Goal: Task Accomplishment & Management: Use online tool/utility

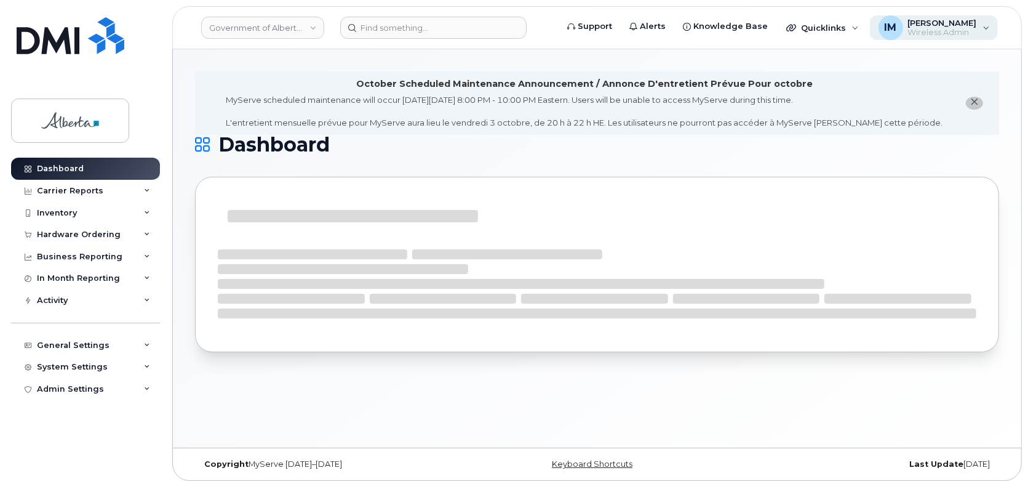
drag, startPoint x: 0, startPoint y: 0, endPoint x: 957, endPoint y: 23, distance: 957.6
click at [957, 23] on span "[PERSON_NAME]" at bounding box center [942, 23] width 69 height 10
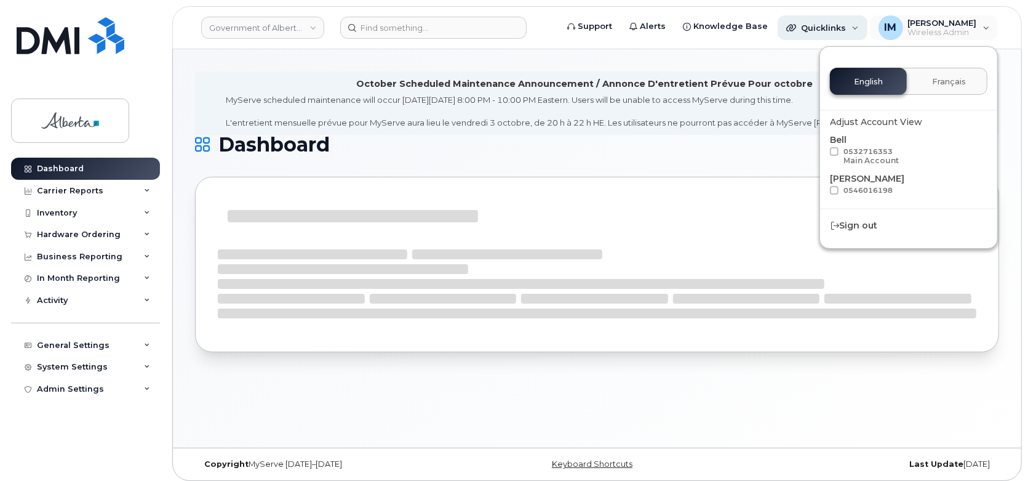
click at [842, 30] on span "Quicklinks" at bounding box center [823, 28] width 45 height 10
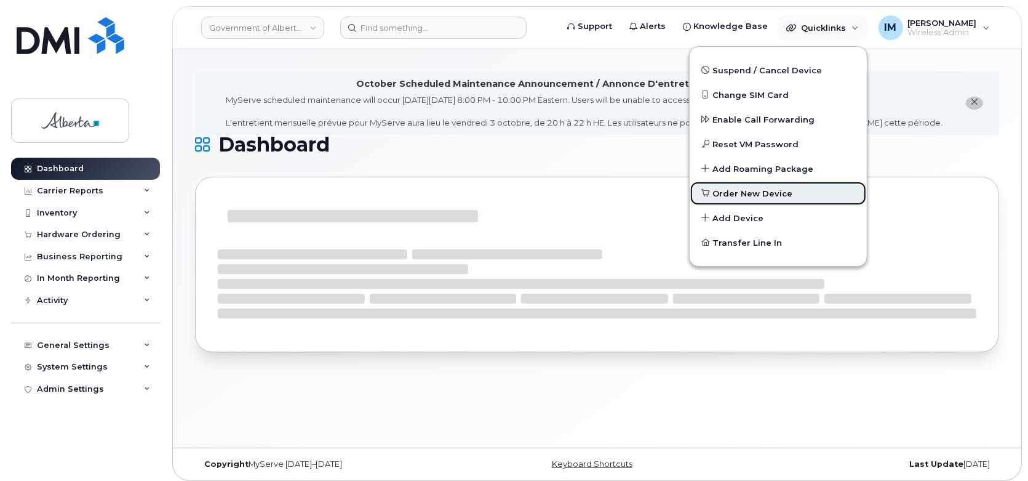
click at [776, 192] on span "Order New Device" at bounding box center [753, 194] width 80 height 12
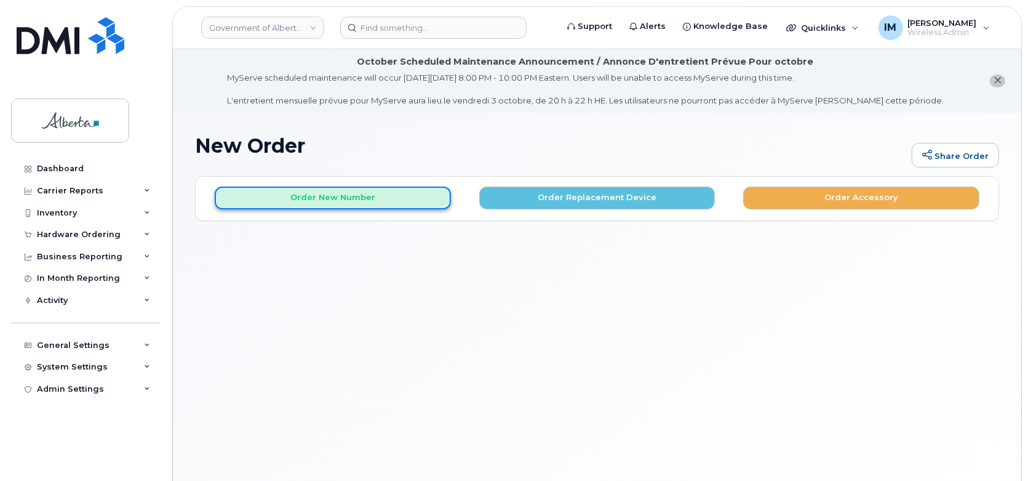
click at [331, 203] on button "Order New Number" at bounding box center [333, 197] width 236 height 23
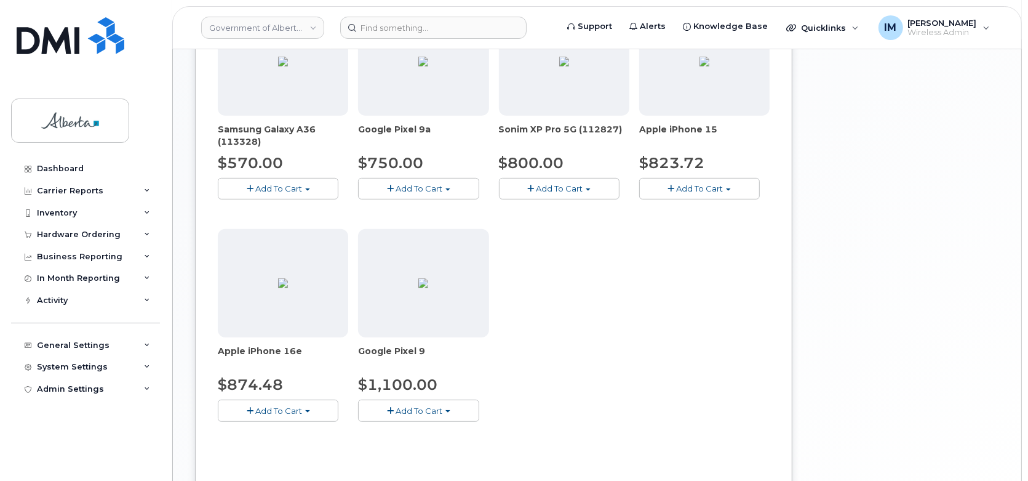
scroll to position [519, 0]
